Goal: Book appointment/travel/reservation

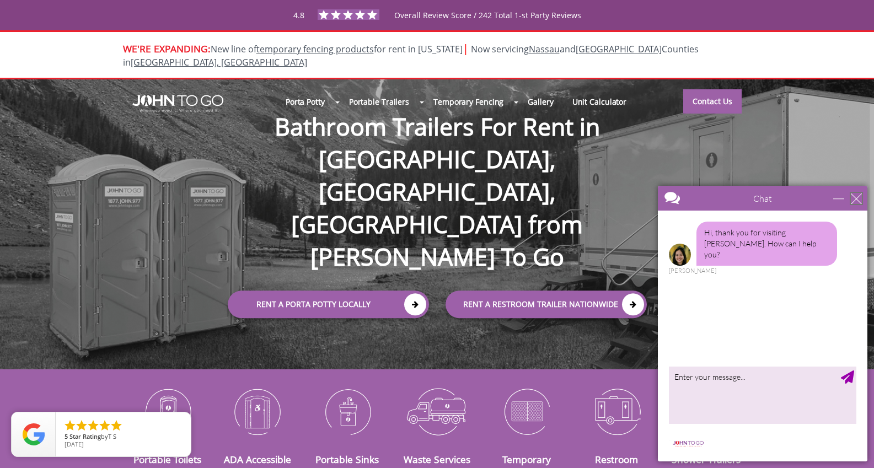
click at [856, 202] on div "close" at bounding box center [856, 198] width 11 height 11
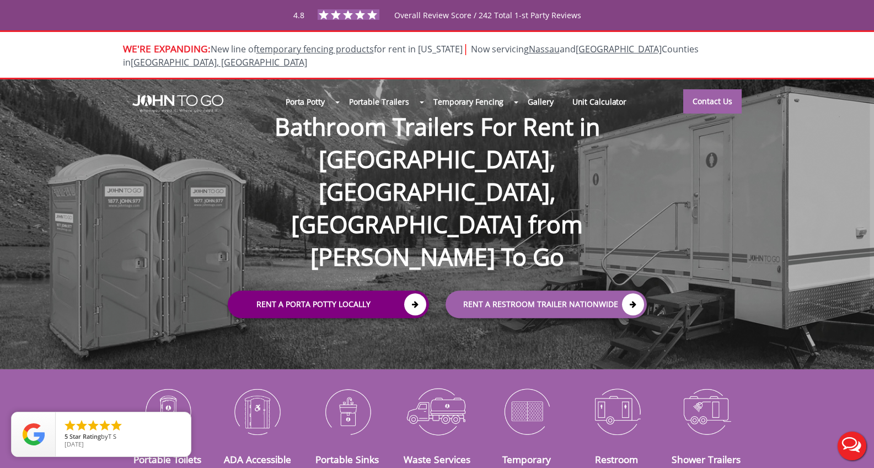
click at [373, 291] on link "Rent a Porta Potty Locally" at bounding box center [328, 305] width 201 height 28
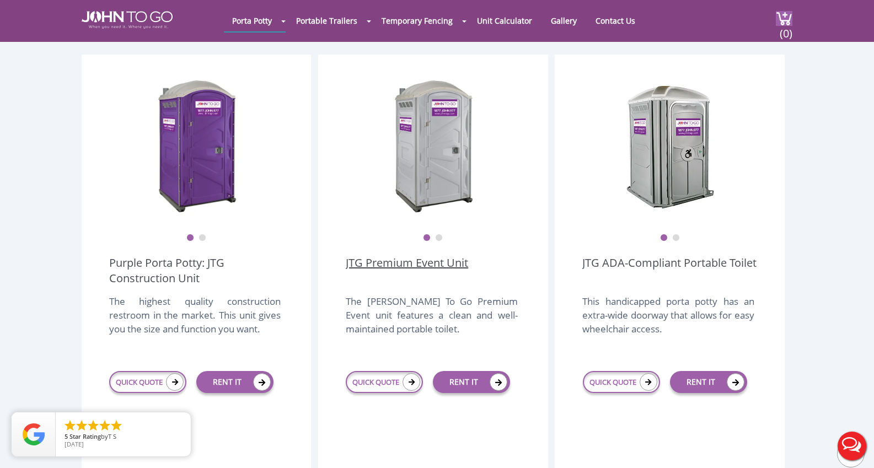
scroll to position [303, 0]
click at [628, 371] on link "QUICK QUOTE" at bounding box center [621, 382] width 77 height 22
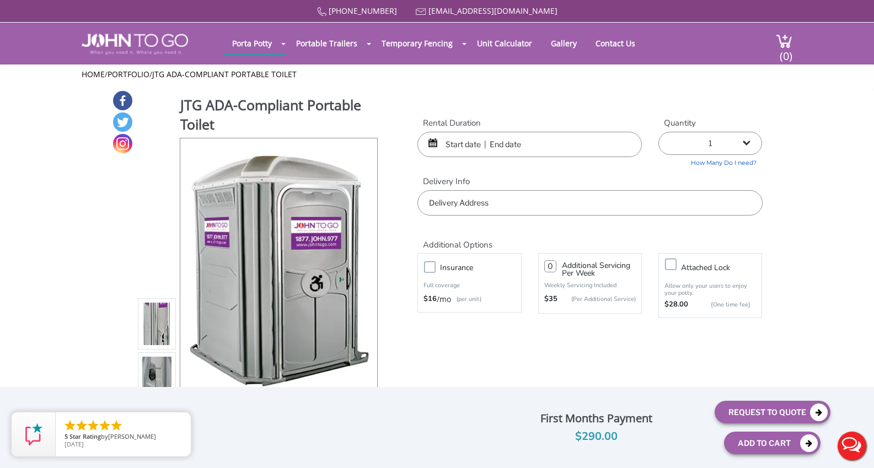
click at [455, 141] on input "text" at bounding box center [529, 144] width 224 height 25
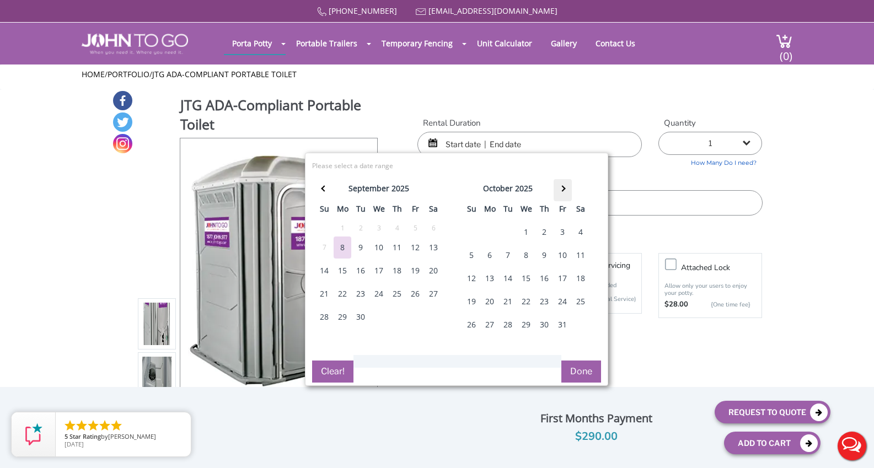
click at [565, 187] on th at bounding box center [563, 190] width 18 height 22
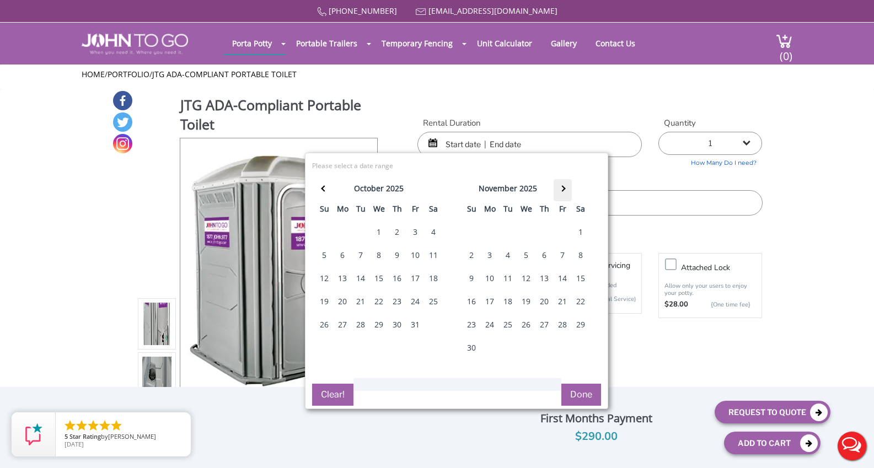
click at [565, 187] on th at bounding box center [563, 190] width 18 height 22
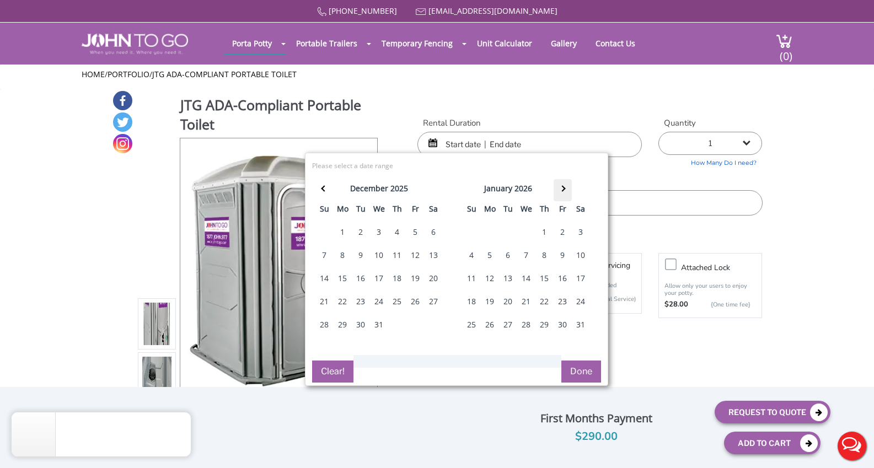
click at [565, 187] on th at bounding box center [563, 190] width 18 height 22
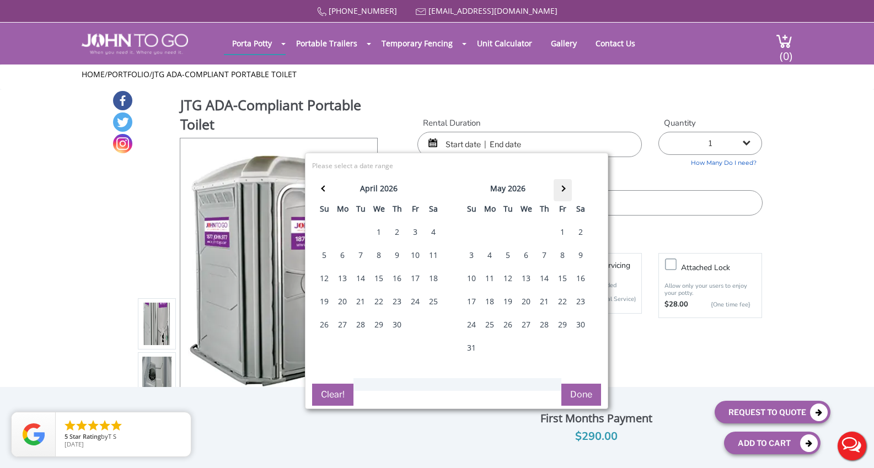
click at [565, 187] on th at bounding box center [563, 190] width 18 height 22
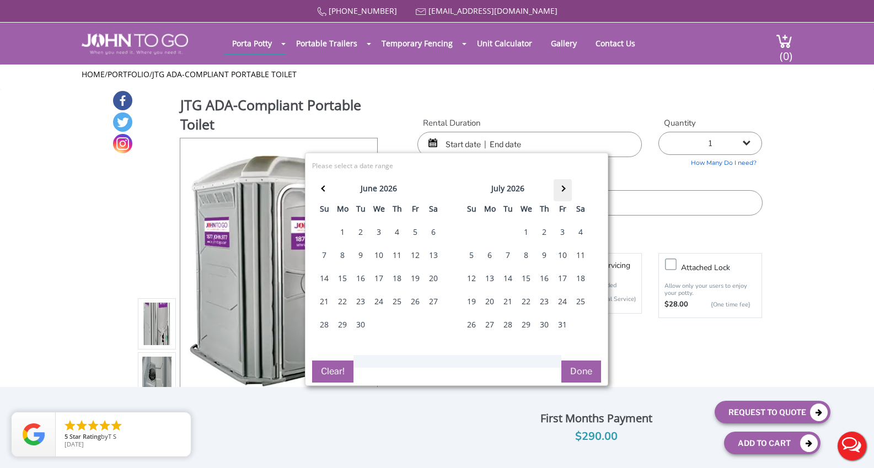
click at [565, 187] on th at bounding box center [563, 190] width 18 height 22
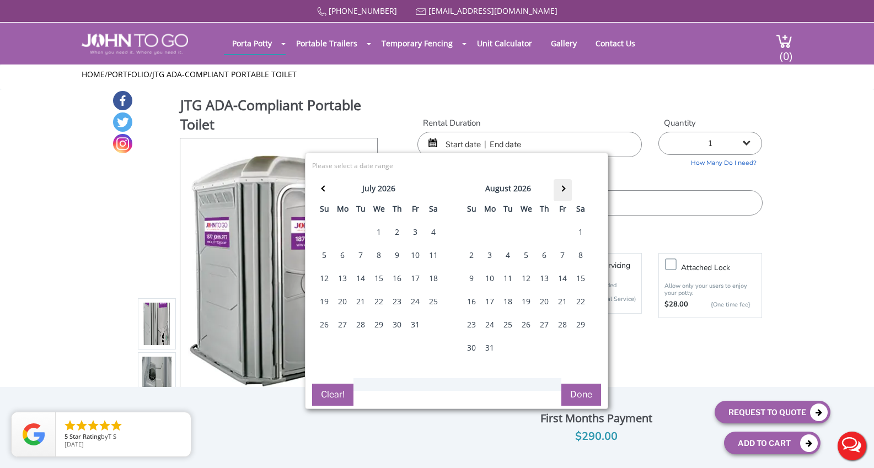
click at [565, 187] on th at bounding box center [563, 190] width 18 height 22
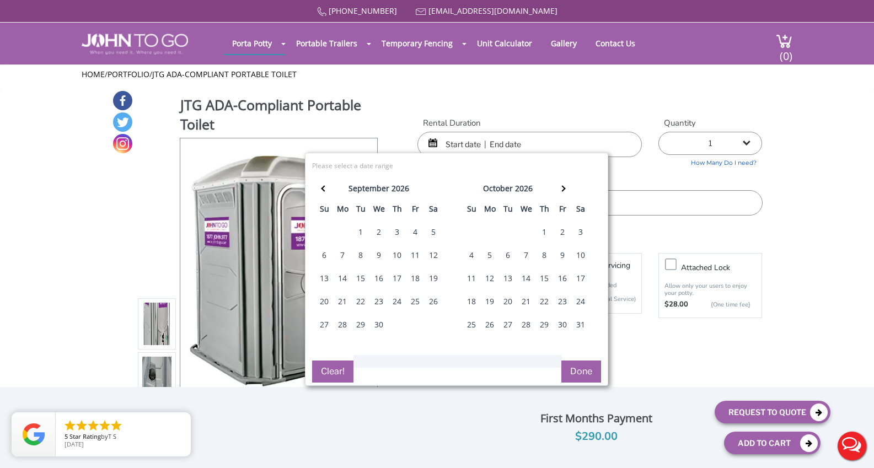
click at [563, 280] on div "16" at bounding box center [563, 278] width 18 height 22
click at [562, 278] on div "16" at bounding box center [563, 278] width 18 height 22
type input "10/16/2026 to 10/16/2026"
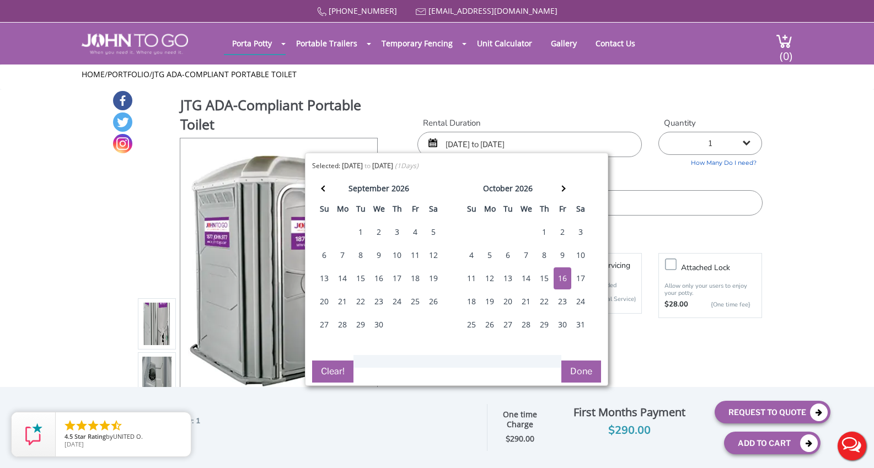
click at [585, 369] on button "Done" at bounding box center [581, 372] width 40 height 22
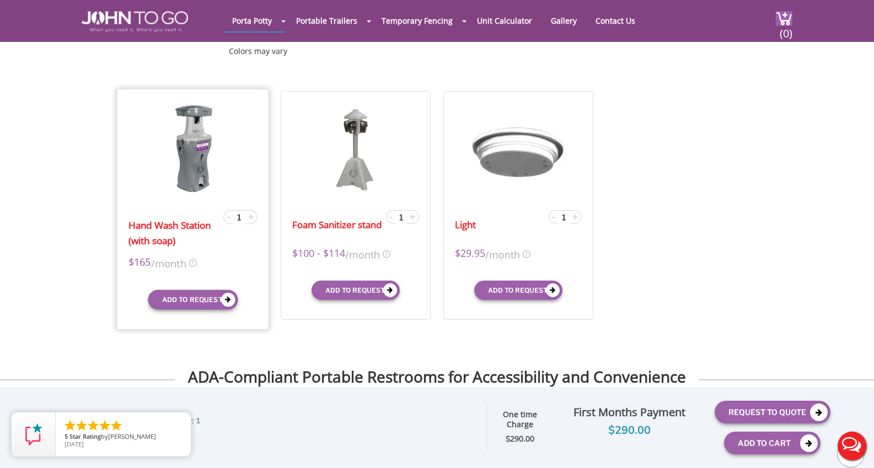
scroll to position [373, 0]
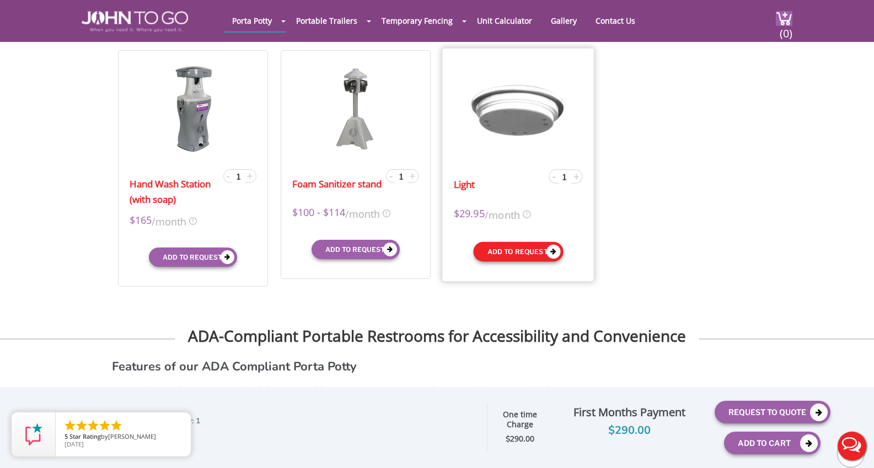
click at [515, 250] on button "Add to request" at bounding box center [518, 252] width 90 height 20
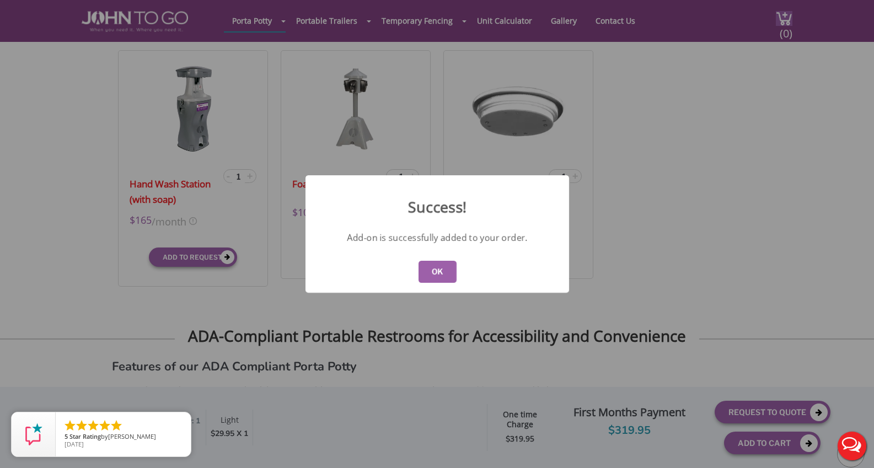
click at [436, 277] on button "OK" at bounding box center [437, 272] width 38 height 22
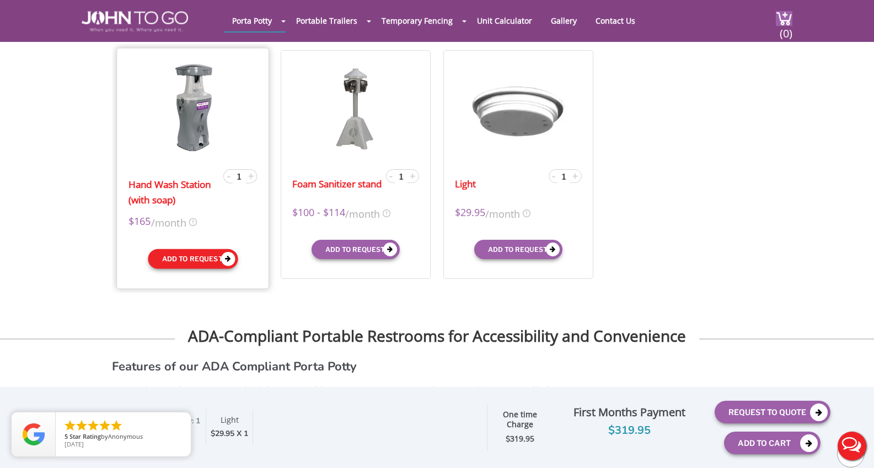
click at [197, 258] on button "Add to request" at bounding box center [193, 259] width 90 height 20
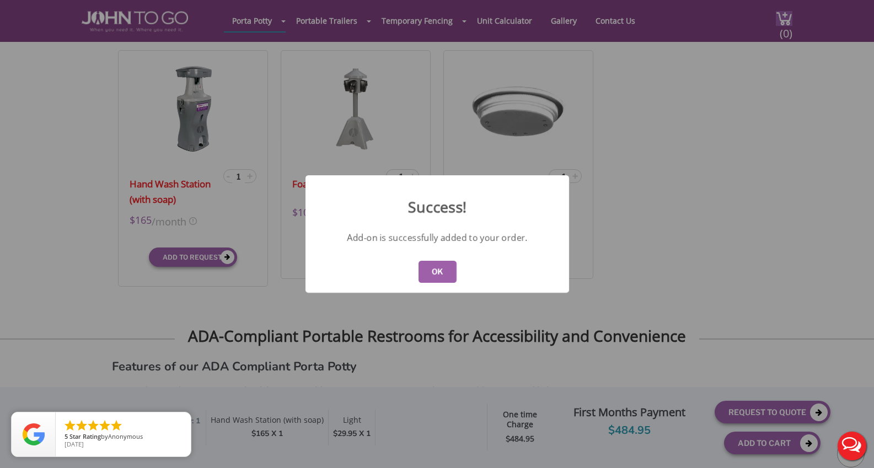
click at [441, 274] on button "OK" at bounding box center [437, 272] width 38 height 22
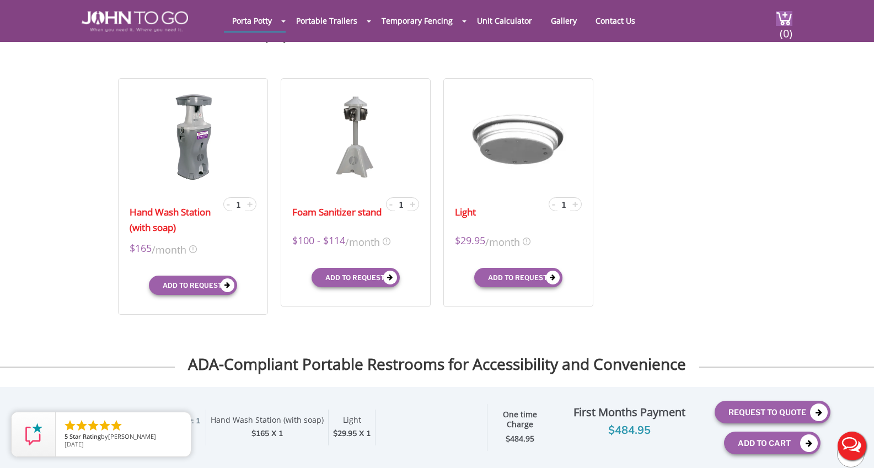
scroll to position [347, 0]
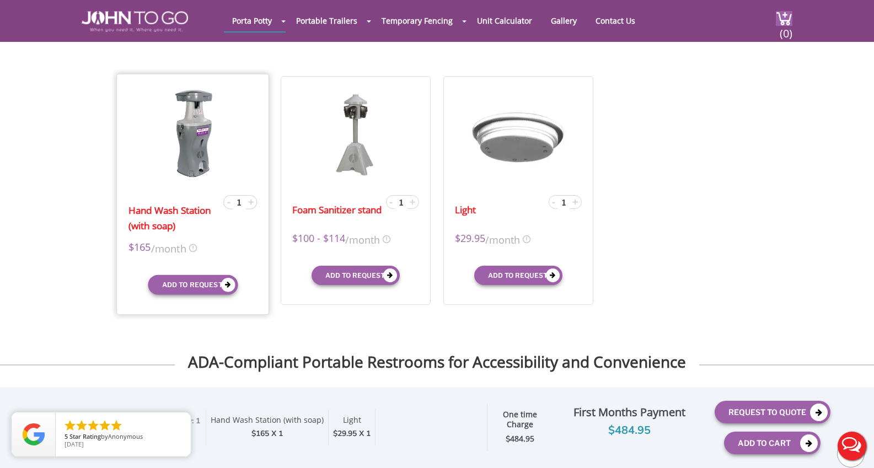
click at [206, 151] on img at bounding box center [193, 133] width 60 height 90
click at [193, 146] on img at bounding box center [193, 133] width 60 height 90
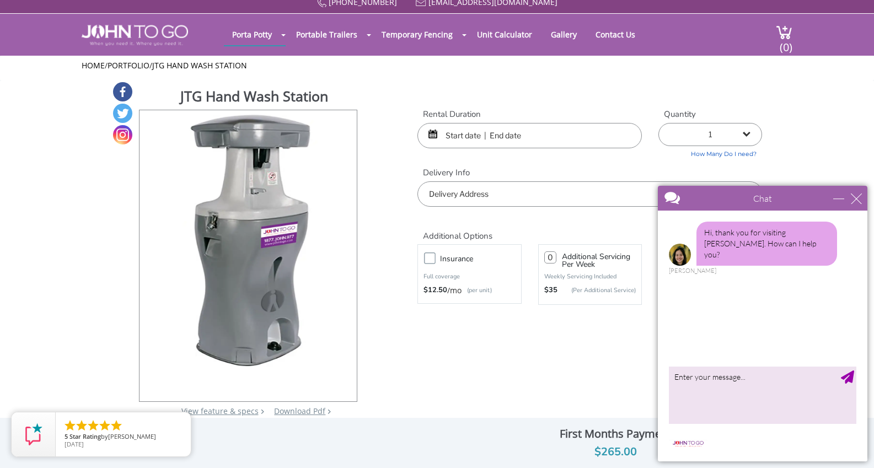
scroll to position [14, 0]
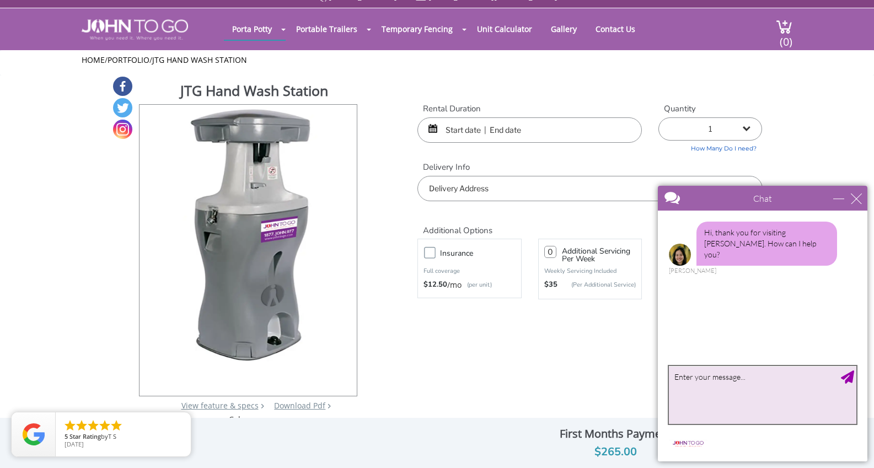
click at [741, 379] on textarea "type your message" at bounding box center [762, 395] width 187 height 58
type textarea "hi is there no hand washing in the normal bathroom? I have to add the wash stat…"
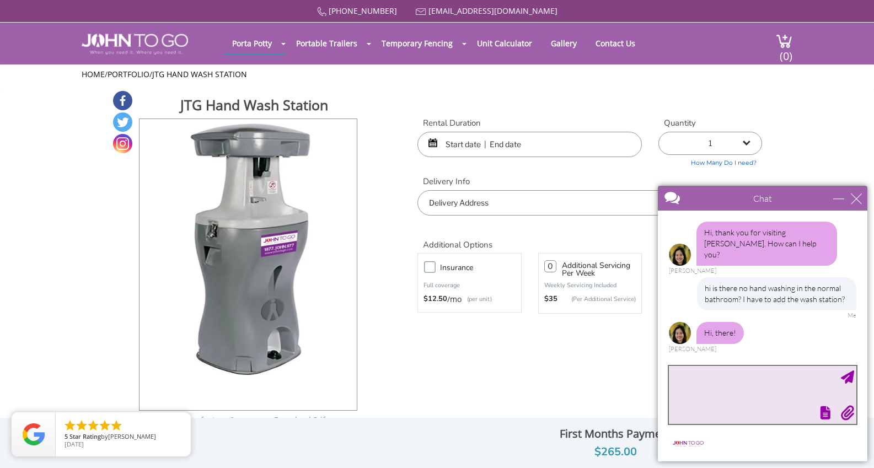
scroll to position [0, 0]
click at [776, 44] on img at bounding box center [784, 41] width 17 height 15
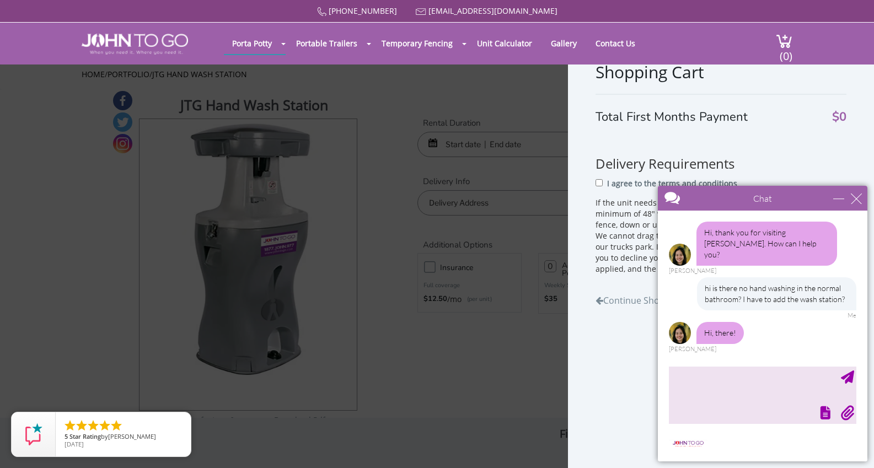
click at [524, 113] on div "Shopping Cart Total First Months Payment $0 Delivery Requirements I agree to th…" at bounding box center [437, 234] width 874 height 468
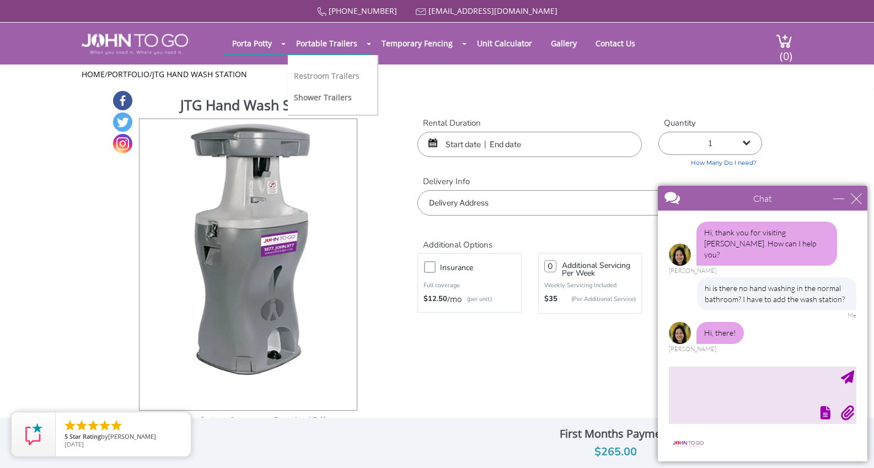
click at [335, 77] on link "Restroom Trailers" at bounding box center [327, 76] width 66 height 10
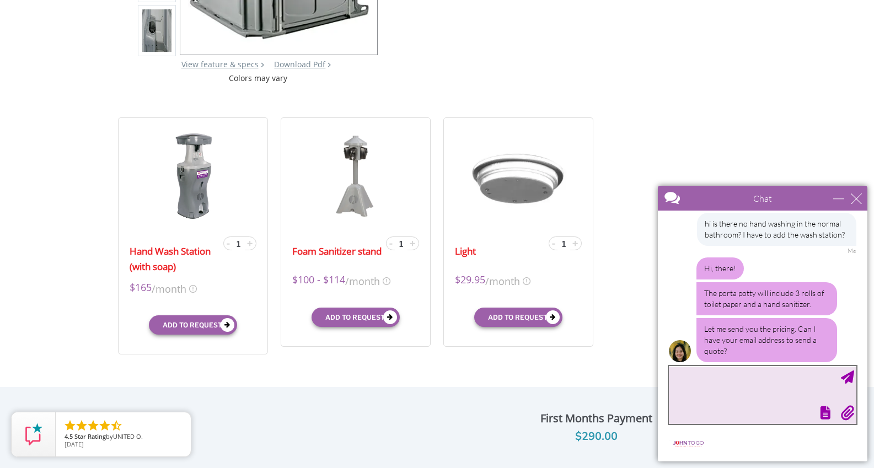
click at [696, 378] on textarea "type your message" at bounding box center [762, 395] width 187 height 58
type textarea "[EMAIL_ADDRESS][DOMAIN_NAME]"
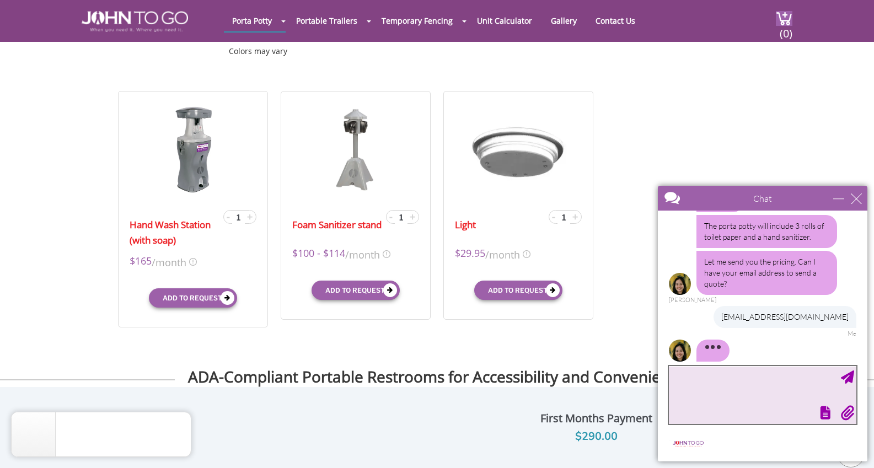
scroll to position [334, 0]
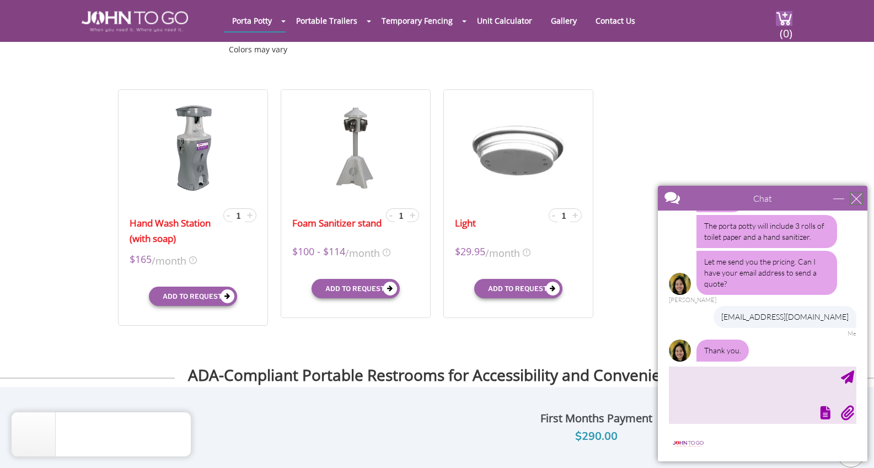
click at [856, 201] on div "close" at bounding box center [856, 198] width 11 height 11
type input "Continue Chat"
type input "End Chat"
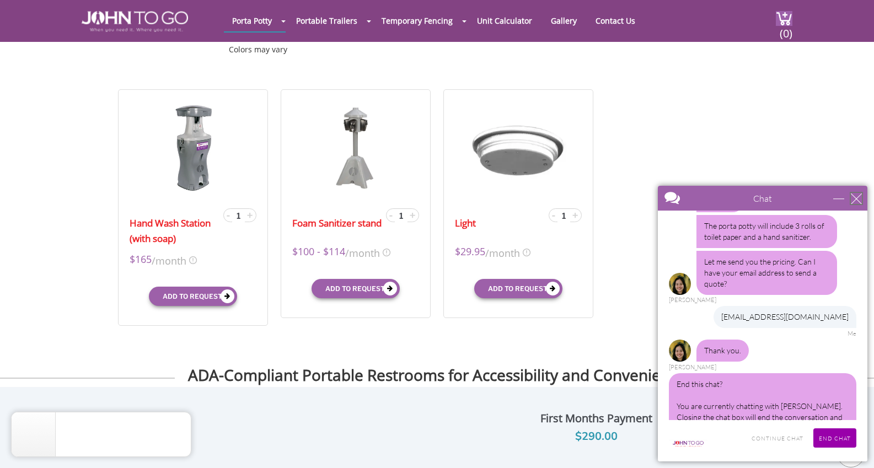
scroll to position [148, 0]
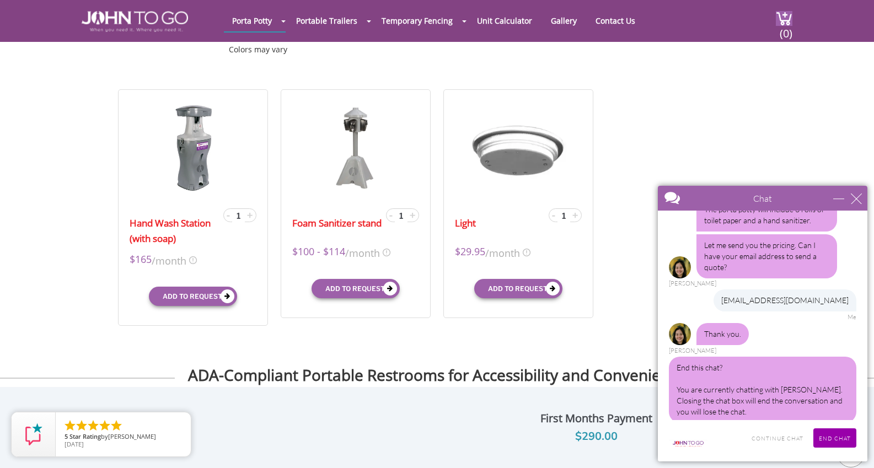
click at [846, 442] on input "End Chat" at bounding box center [834, 437] width 43 height 19
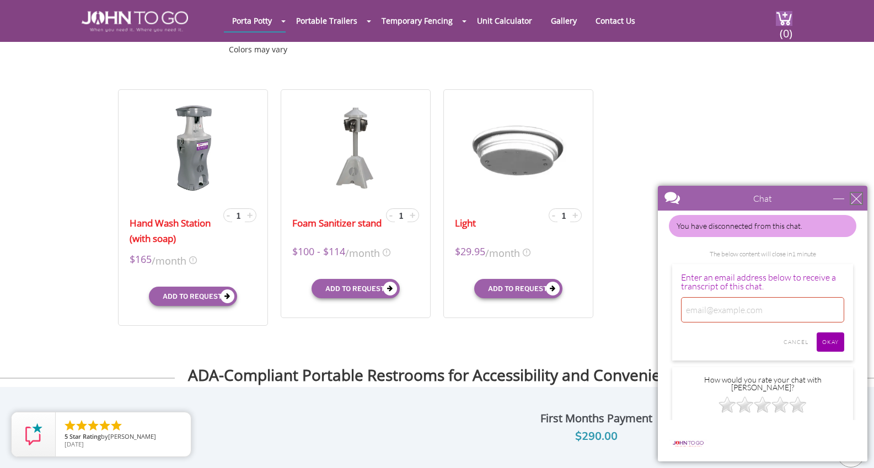
click at [859, 201] on div "close" at bounding box center [856, 198] width 11 height 11
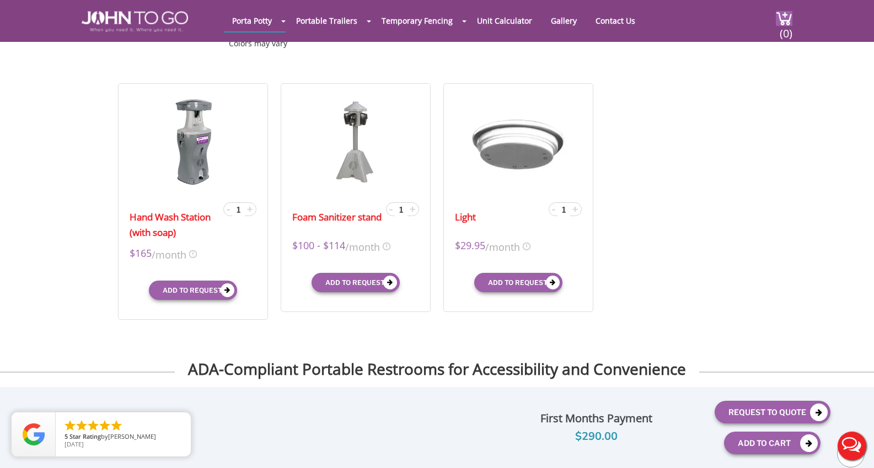
scroll to position [342, 0]
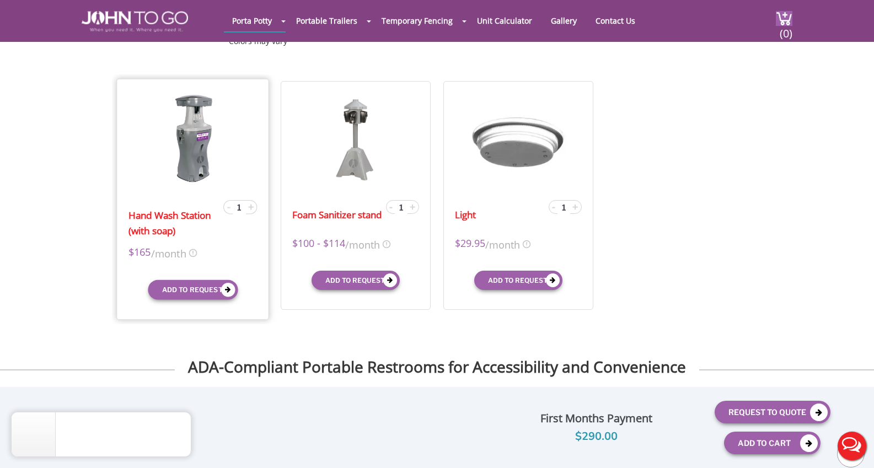
click at [228, 207] on span "-" at bounding box center [228, 206] width 3 height 13
type input "0"
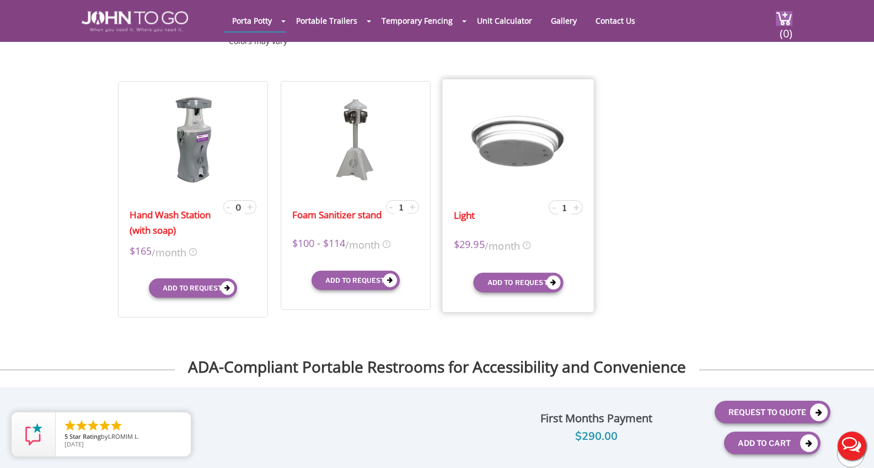
click at [556, 210] on span "-" at bounding box center [554, 206] width 3 height 13
type input "0"
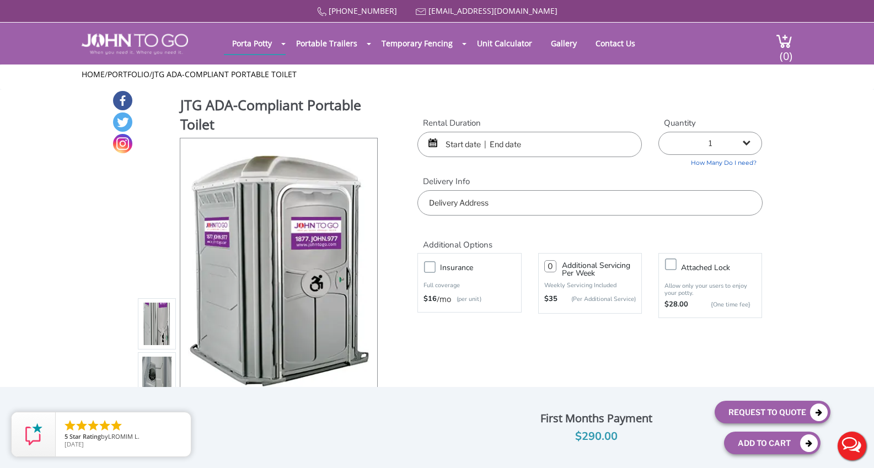
scroll to position [0, 0]
